Goal: Task Accomplishment & Management: Manage account settings

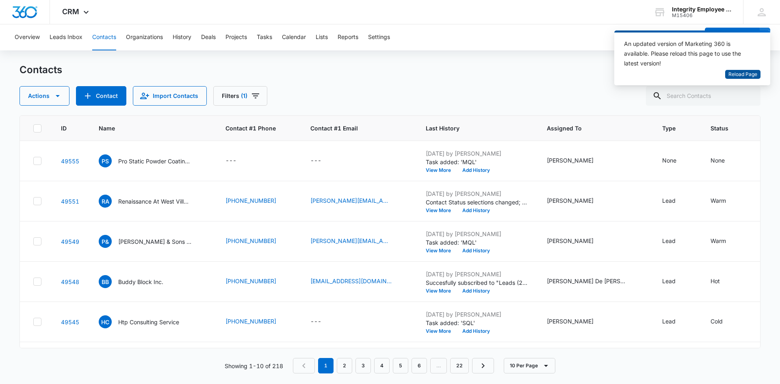
click at [730, 74] on span "Reload Page" at bounding box center [742, 75] width 29 height 8
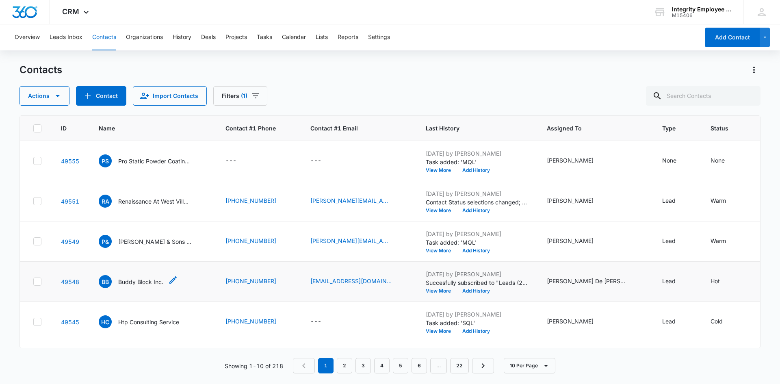
click at [148, 281] on p "Buddy Block Inc." at bounding box center [140, 281] width 45 height 9
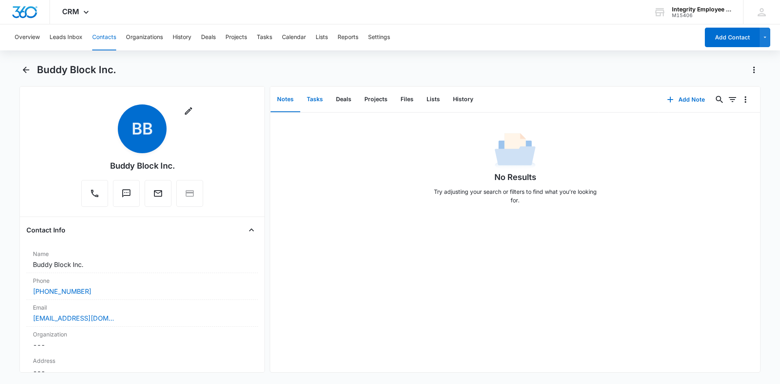
click at [300, 100] on button "Tasks" at bounding box center [314, 99] width 29 height 25
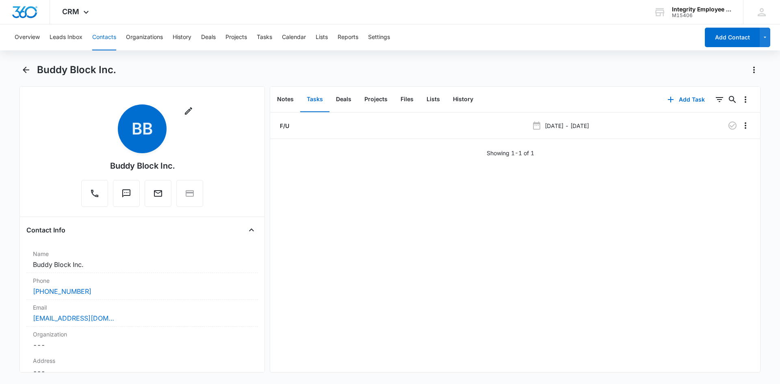
click at [282, 128] on p "F/U" at bounding box center [283, 125] width 11 height 9
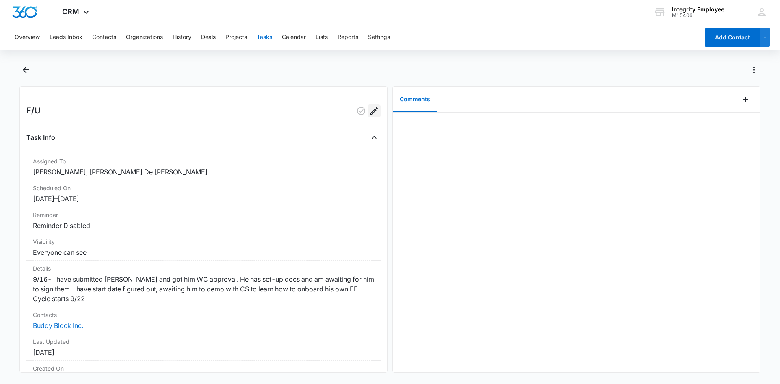
click at [370, 115] on icon "Edit" at bounding box center [374, 111] width 10 height 10
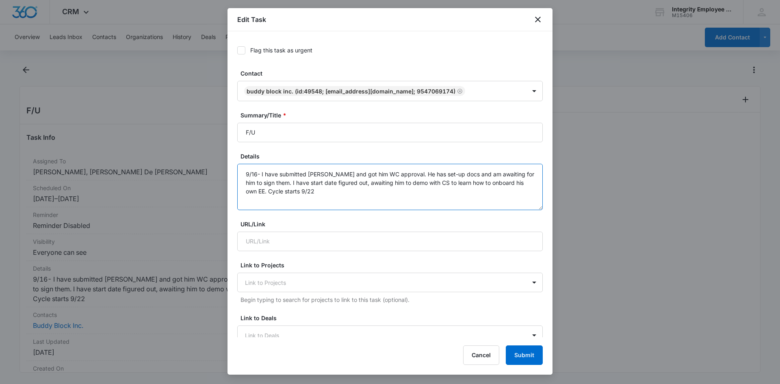
click at [342, 194] on textarea "9/16- I have submitted [PERSON_NAME] and got him WC approval. He has set-up doc…" at bounding box center [389, 187] width 305 height 46
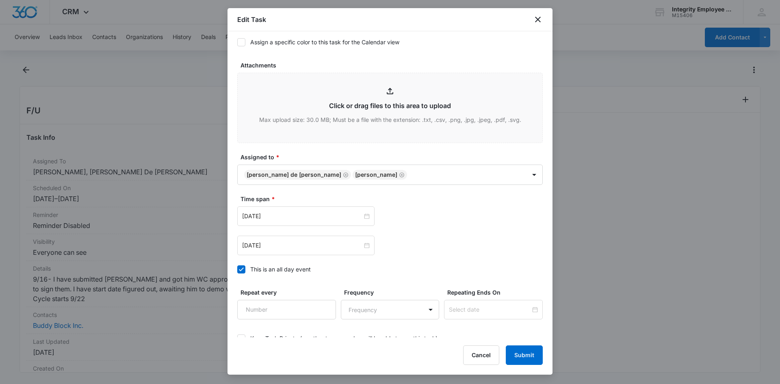
scroll to position [385, 0]
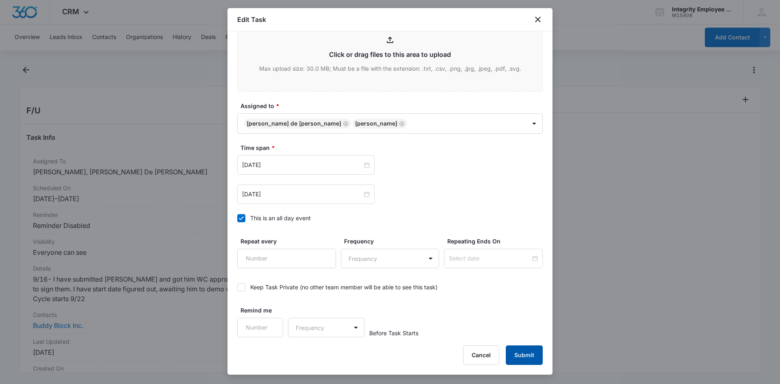
type textarea "9/16- I have submitted [PERSON_NAME] and got him WC approval. He has set-up doc…"
click at [521, 351] on button "Submit" at bounding box center [524, 354] width 37 height 19
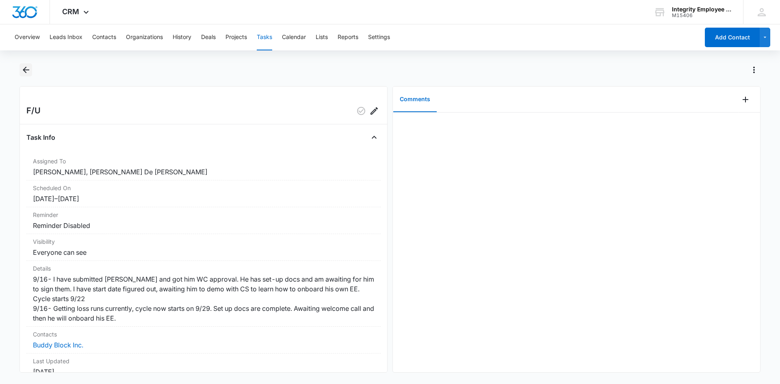
click at [28, 63] on button "Back" at bounding box center [25, 69] width 13 height 13
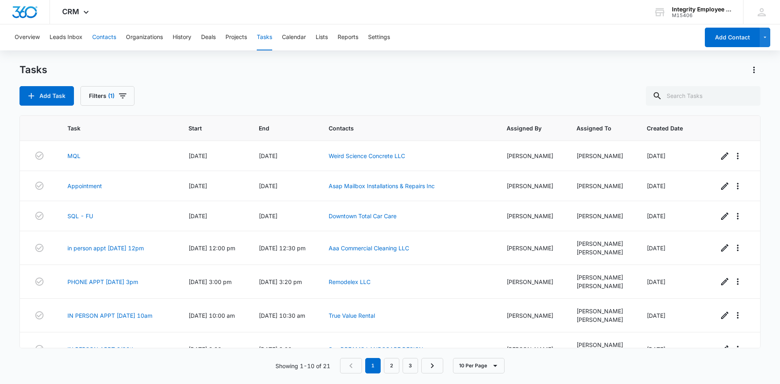
click at [95, 37] on button "Contacts" at bounding box center [104, 37] width 24 height 26
